Goal: Obtain resource: Obtain resource

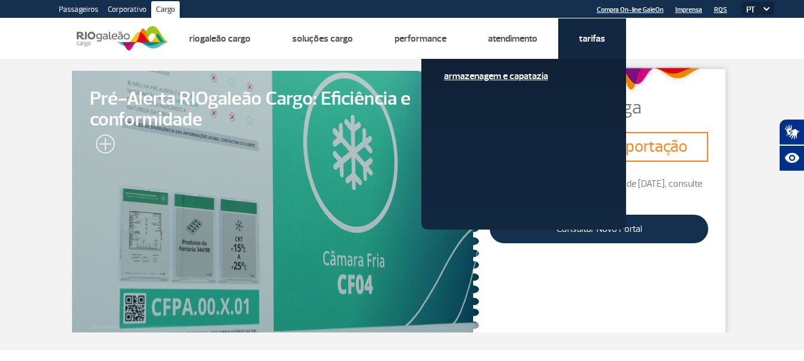
click at [525, 73] on link "Armazenagem e Capatazia" at bounding box center [523, 76] width 159 height 13
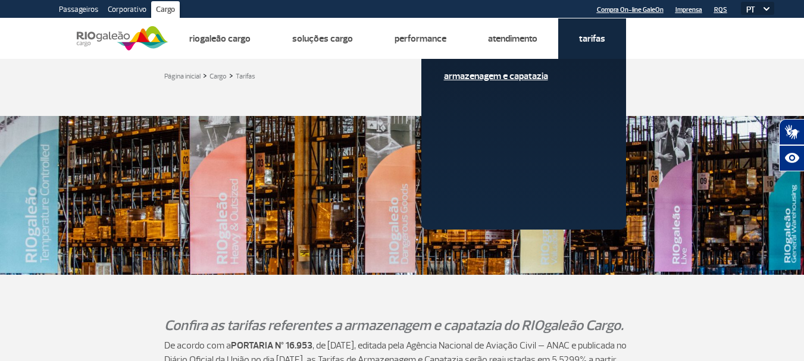
click at [536, 73] on link "Armazenagem e Capatazia" at bounding box center [523, 76] width 159 height 13
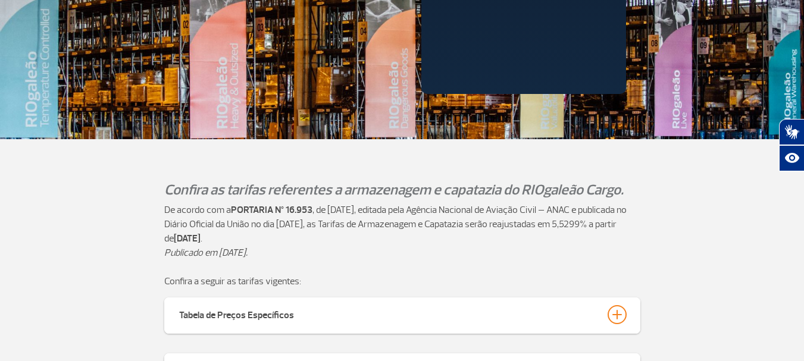
scroll to position [297, 0]
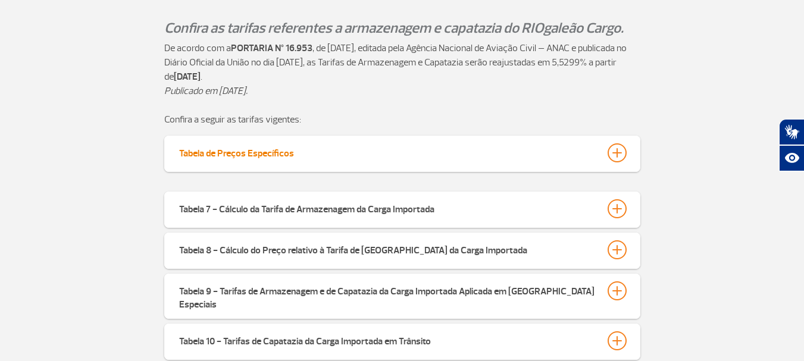
click at [300, 162] on button "Tabela de Preços Específicos" at bounding box center [401, 153] width 447 height 20
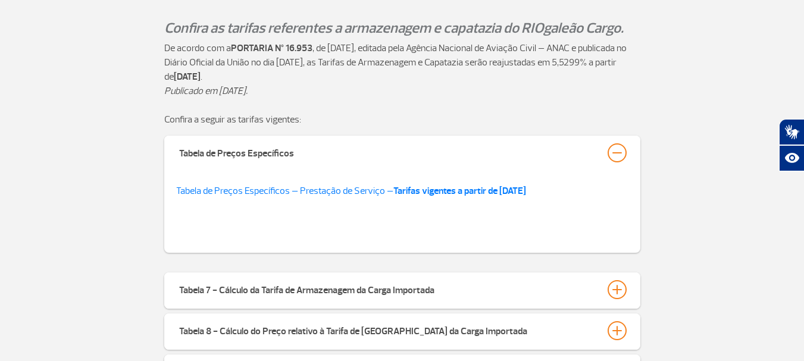
click at [306, 181] on div "Tabela de Preços Específicos – Prestação de Serviço – Tarifas vigentes a partir…" at bounding box center [402, 212] width 476 height 81
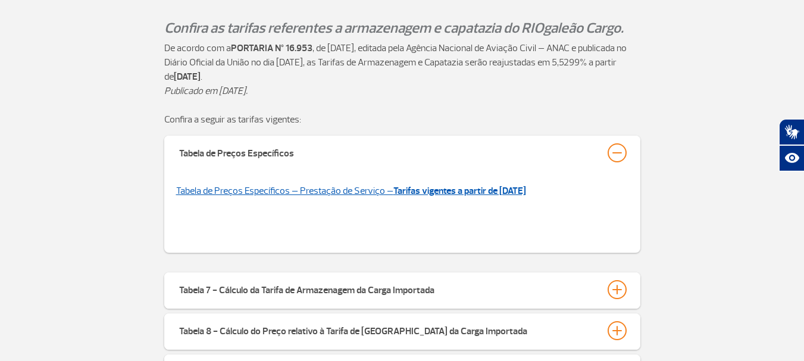
click at [305, 195] on link "Tabela de Preços Específicos – Prestação de Serviço – Tarifas vigentes a partir…" at bounding box center [351, 191] width 350 height 12
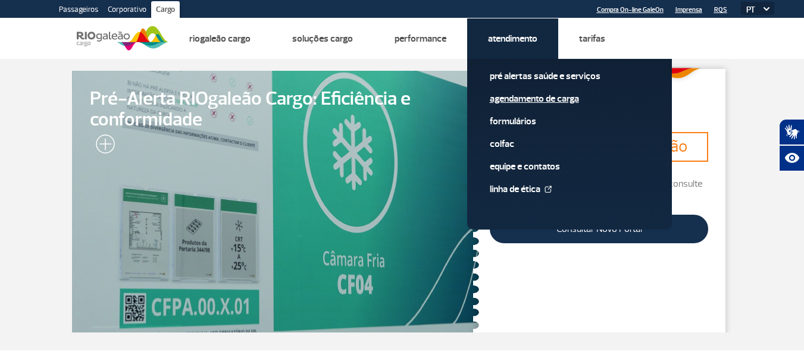
click at [546, 101] on link "Agendamento de Carga" at bounding box center [569, 98] width 159 height 13
